Goal: Transaction & Acquisition: Purchase product/service

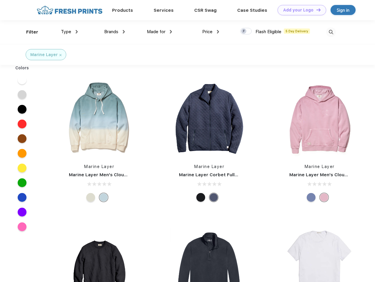
click at [300, 10] on link "Add your Logo Design Tool" at bounding box center [301, 10] width 49 height 10
click at [0, 0] on div "Design Tool" at bounding box center [0, 0] width 0 height 0
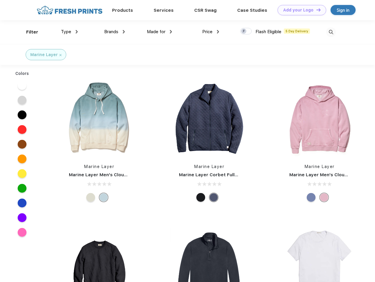
click at [316, 10] on link "Add your Logo Design Tool" at bounding box center [301, 10] width 49 height 10
click at [28, 32] on div "Filter" at bounding box center [32, 32] width 12 height 7
click at [69, 32] on span "Type" at bounding box center [66, 31] width 10 height 5
click at [114, 32] on span "Brands" at bounding box center [111, 31] width 14 height 5
click at [159, 32] on span "Made for" at bounding box center [156, 31] width 19 height 5
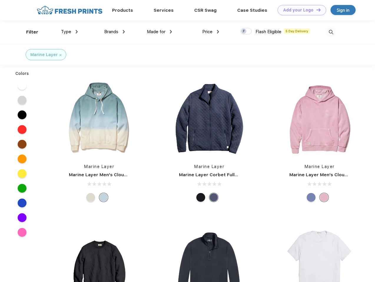
click at [211, 32] on span "Price" at bounding box center [207, 31] width 10 height 5
click at [246, 31] on div at bounding box center [245, 31] width 11 height 6
click at [244, 31] on input "checkbox" at bounding box center [242, 30] width 4 height 4
click at [331, 32] on img at bounding box center [331, 32] width 10 height 10
